Goal: Task Accomplishment & Management: Manage account settings

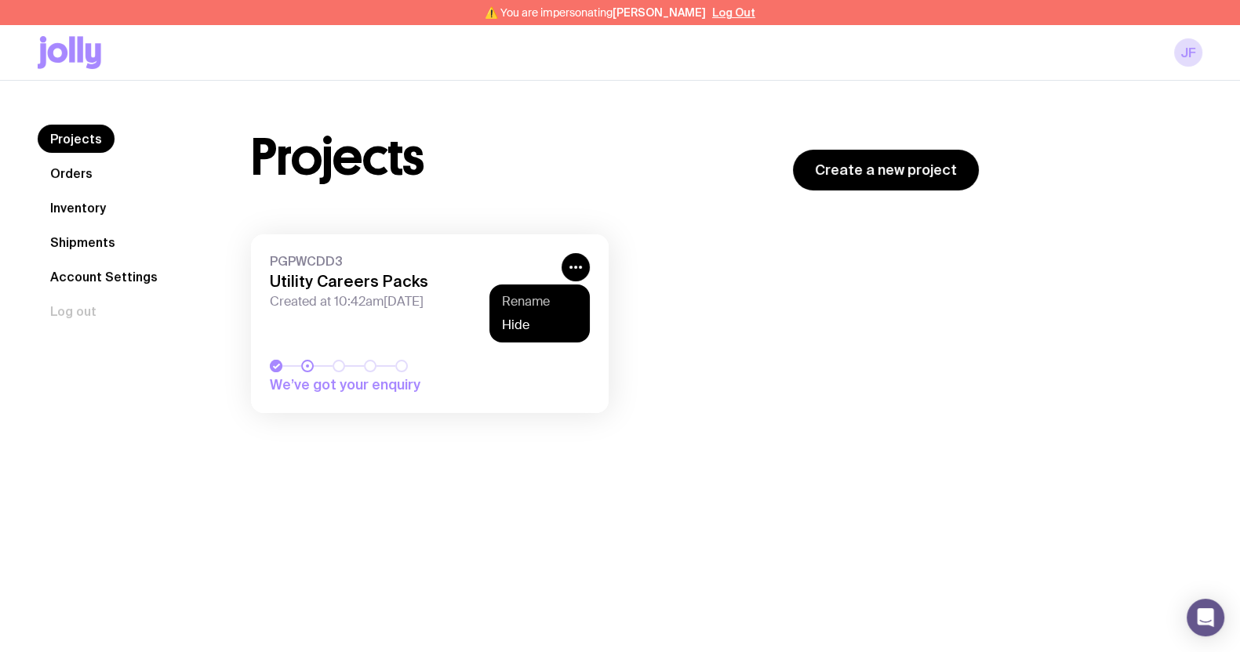
click at [543, 294] on button "Rename" at bounding box center [539, 302] width 75 height 16
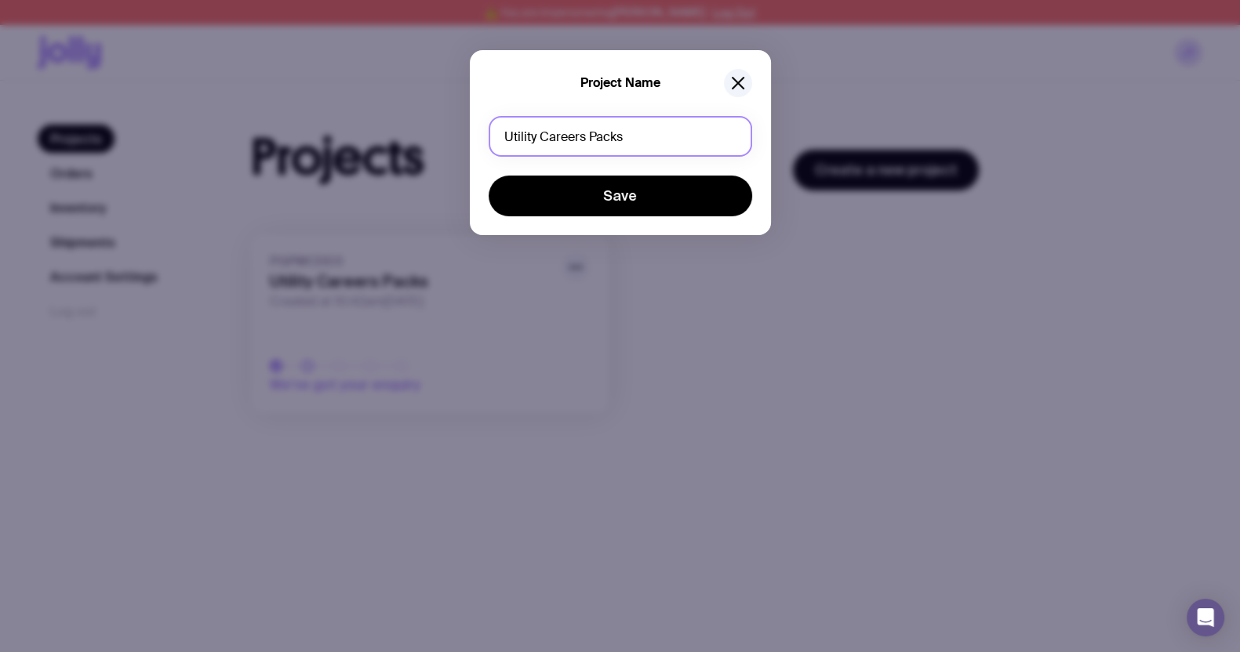
click at [634, 143] on input "Utility Careers Packs" at bounding box center [620, 136] width 263 height 41
click at [594, 140] on input "Utility Careers Packs" at bounding box center [620, 136] width 263 height 41
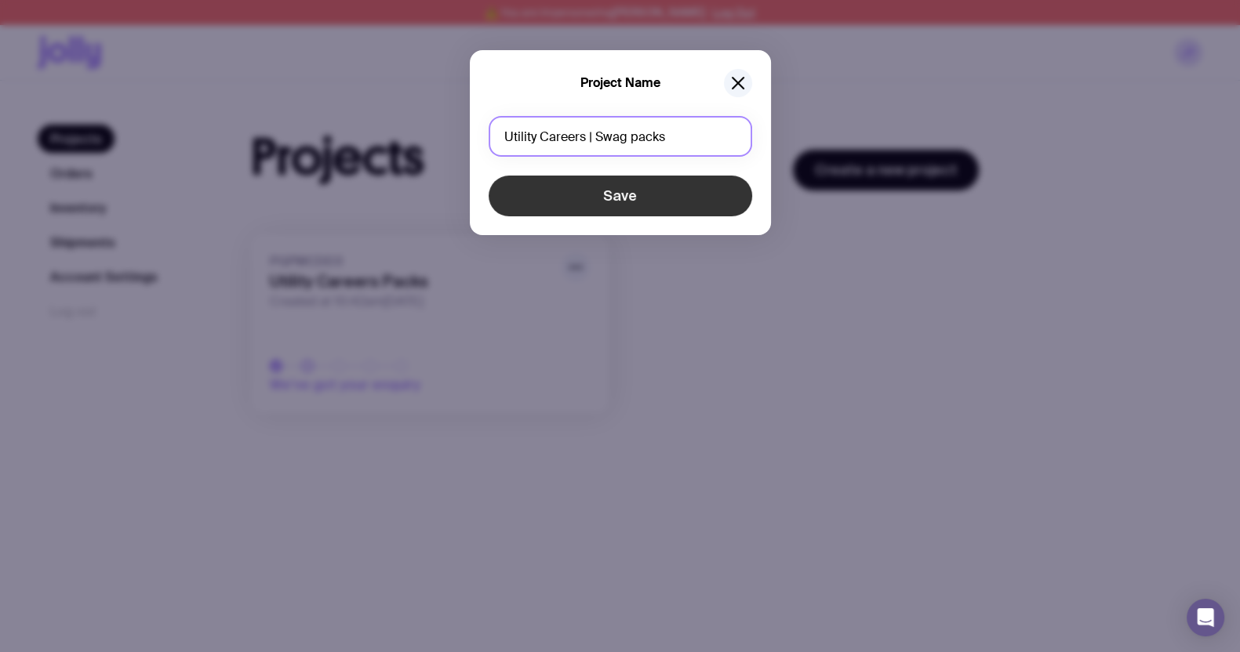
type input "Utility Careers | Swag packs"
click at [629, 199] on button "Save" at bounding box center [620, 196] width 263 height 41
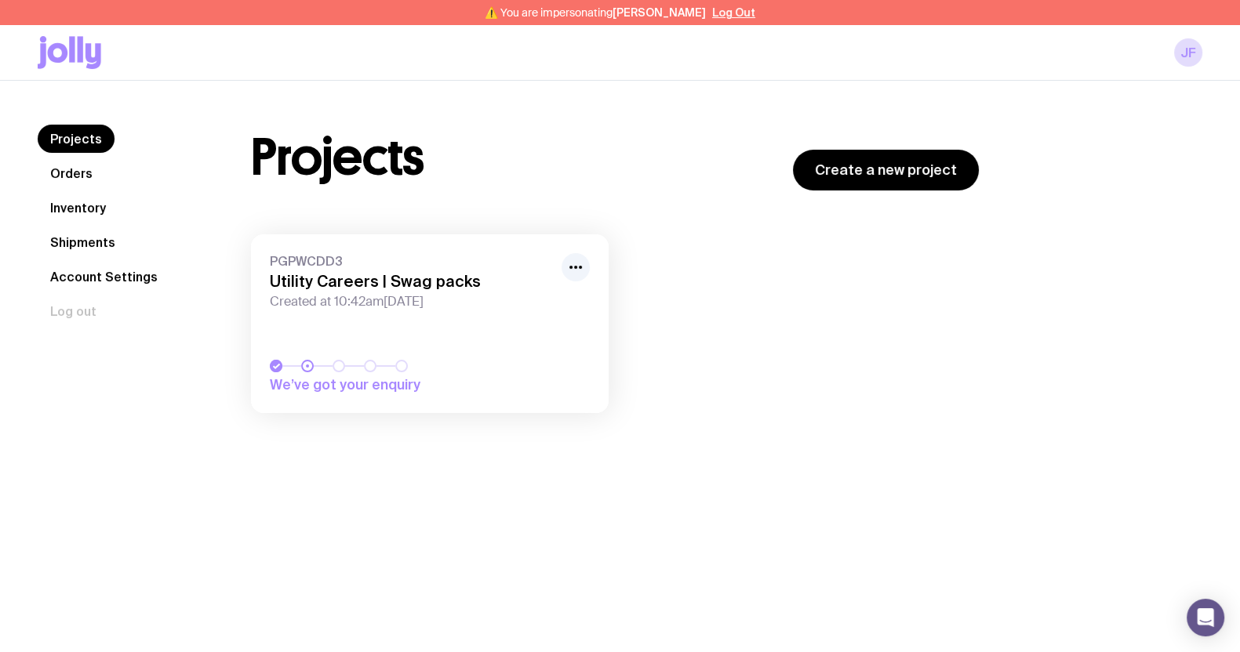
click at [694, 181] on div "Projects Create a new project" at bounding box center [615, 158] width 728 height 66
click at [717, 14] on button "Log Out" at bounding box center [733, 12] width 43 height 13
